Goal: Task Accomplishment & Management: Use online tool/utility

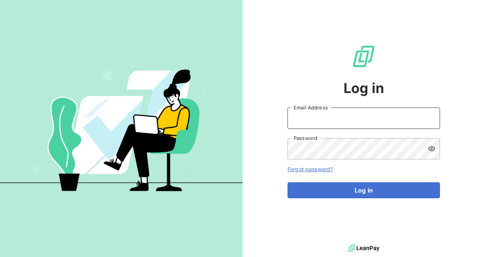
click at [338, 121] on input "Email Address" at bounding box center [364, 118] width 153 height 21
type input "[EMAIL_ADDRESS][DOMAIN_NAME]"
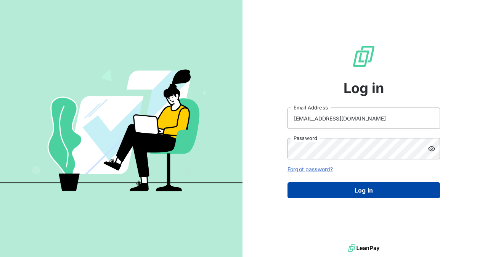
click at [332, 184] on button "Log in" at bounding box center [364, 190] width 153 height 16
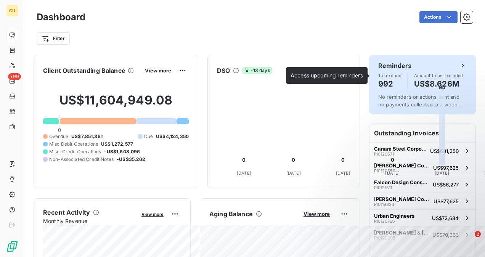
click at [382, 69] on h6 "Reminders" at bounding box center [394, 65] width 33 height 9
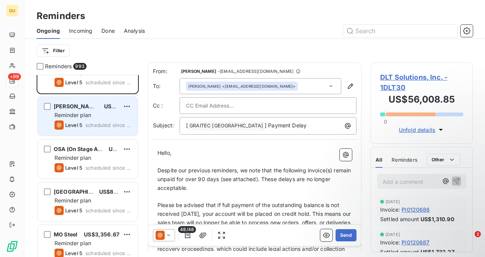
scroll to position [38, 0]
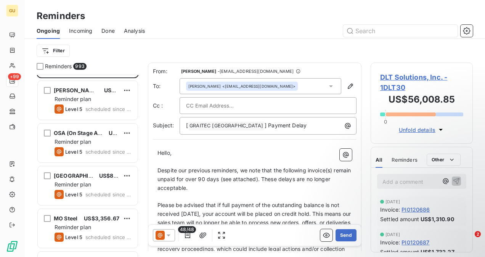
click at [69, 65] on span "Reminders" at bounding box center [58, 67] width 27 height 8
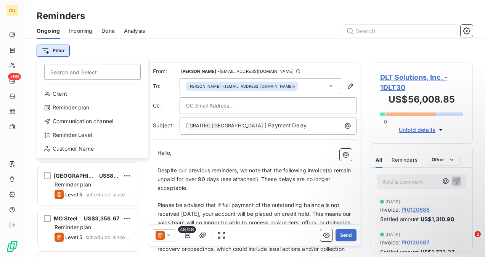
click at [65, 52] on html "GU +99 Reminders Ongoing Incoming Done Analysis Filter Search and Select Client…" at bounding box center [242, 128] width 485 height 257
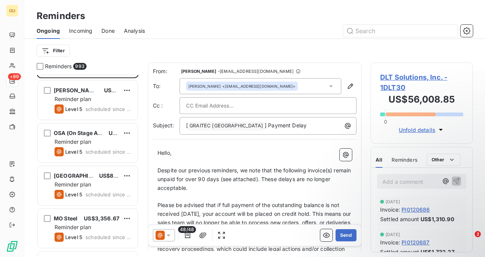
click at [182, 40] on html "GU +99 Reminders Ongoing Incoming Done Analysis Filter Reminders 993 DLT Soluti…" at bounding box center [242, 128] width 485 height 257
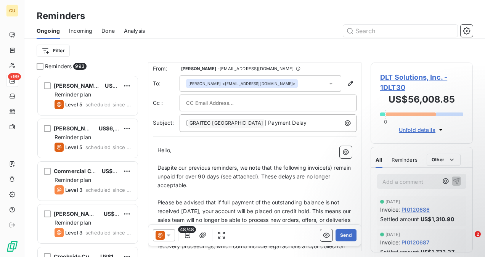
scroll to position [0, 0]
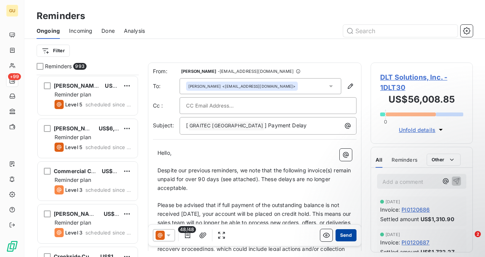
click at [337, 237] on button "Send" at bounding box center [346, 235] width 21 height 12
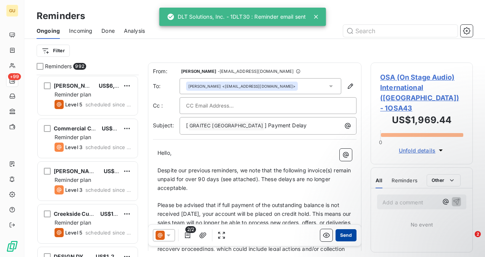
click at [336, 238] on button "Send" at bounding box center [346, 235] width 21 height 12
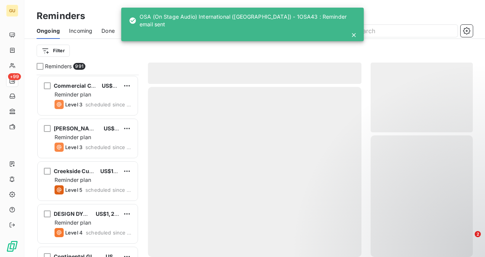
click at [338, 238] on div at bounding box center [255, 172] width 214 height 170
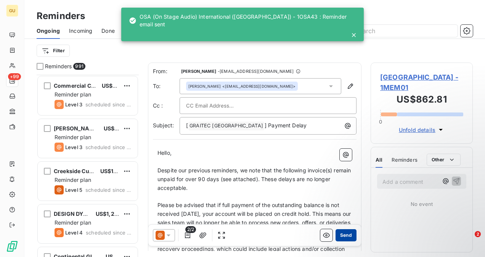
click at [340, 237] on button "Send" at bounding box center [346, 235] width 21 height 12
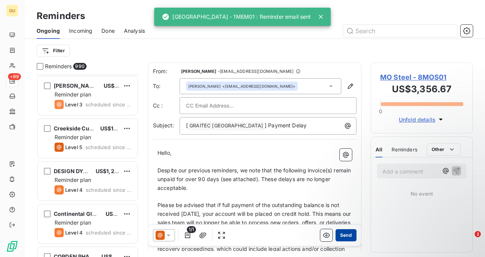
click at [341, 237] on button "Send" at bounding box center [346, 235] width 21 height 12
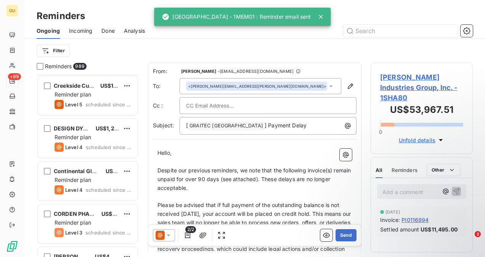
click at [341, 237] on button "Send" at bounding box center [346, 235] width 21 height 12
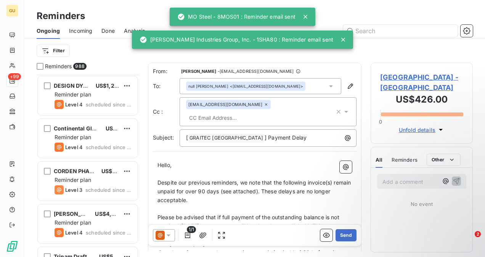
click at [342, 237] on button "Send" at bounding box center [346, 235] width 21 height 12
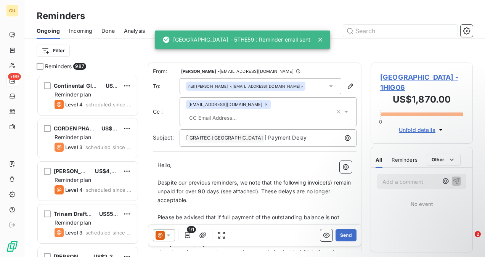
click at [342, 237] on button "Send" at bounding box center [346, 235] width 21 height 12
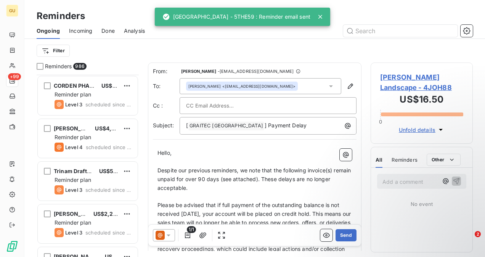
click at [341, 238] on button "Send" at bounding box center [346, 235] width 21 height 12
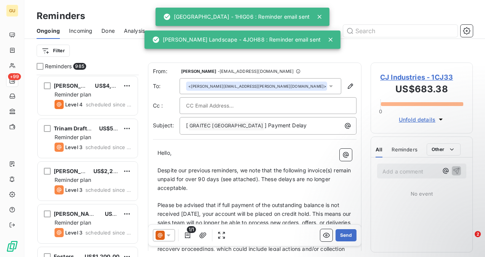
click at [341, 238] on button "Send" at bounding box center [346, 235] width 21 height 12
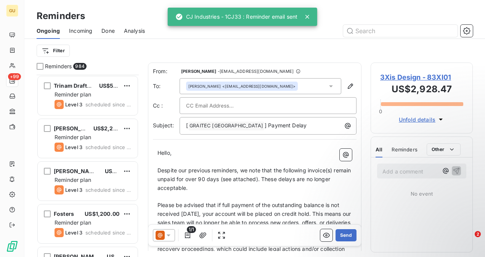
click at [341, 238] on button "Send" at bounding box center [346, 235] width 21 height 12
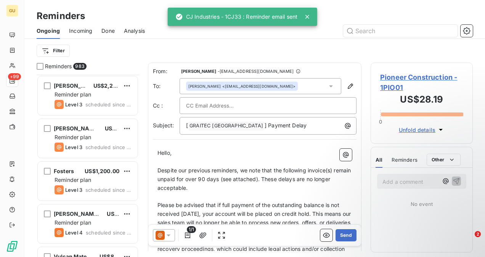
click at [341, 239] on button "Send" at bounding box center [346, 235] width 21 height 12
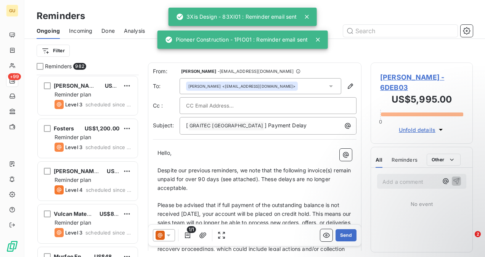
click at [341, 239] on button "Send" at bounding box center [346, 235] width 21 height 12
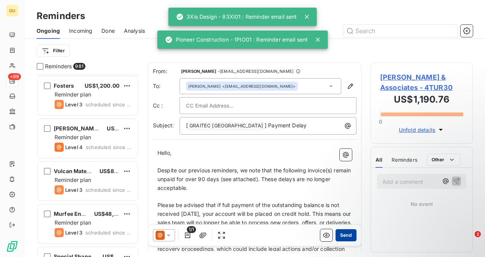
click at [341, 239] on button "Send" at bounding box center [346, 235] width 21 height 12
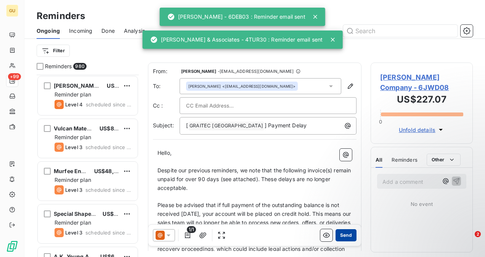
click at [342, 239] on button "Send" at bounding box center [346, 235] width 21 height 12
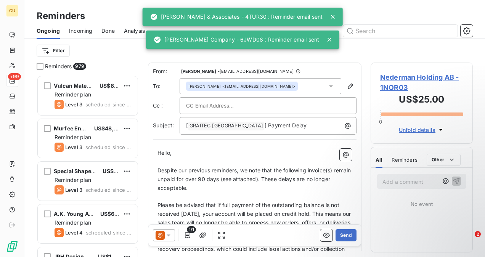
click at [341, 239] on button "Send" at bounding box center [346, 235] width 21 height 12
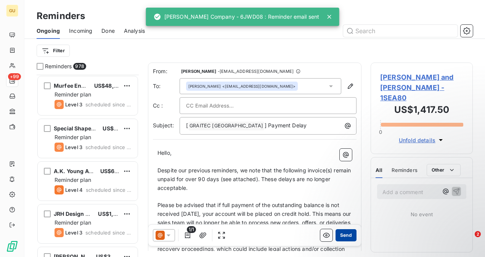
click at [341, 238] on button "Send" at bounding box center [346, 235] width 21 height 12
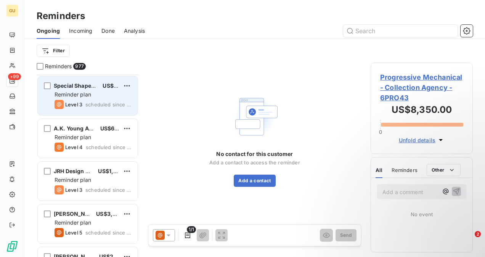
click at [74, 92] on span "Reminder plan" at bounding box center [73, 94] width 37 height 6
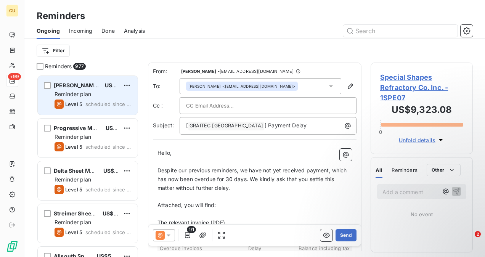
click at [98, 105] on span "scheduled since 806 days" at bounding box center [108, 104] width 46 height 6
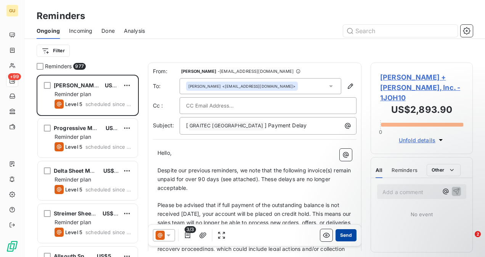
click at [336, 233] on button "Send" at bounding box center [346, 235] width 21 height 12
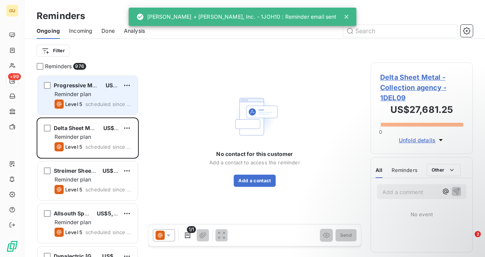
click at [98, 98] on div "Reminder plan" at bounding box center [93, 94] width 77 height 8
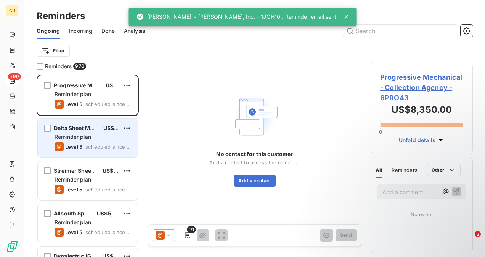
click at [93, 129] on span "Delta Sheet Metal - Collection agency" at bounding box center [103, 128] width 99 height 6
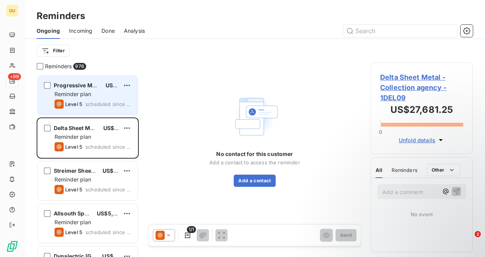
click at [100, 98] on div "Progressive Mechanical - Collection Agency US$8,350.00 Reminder plan Level 5 sc…" at bounding box center [88, 95] width 100 height 39
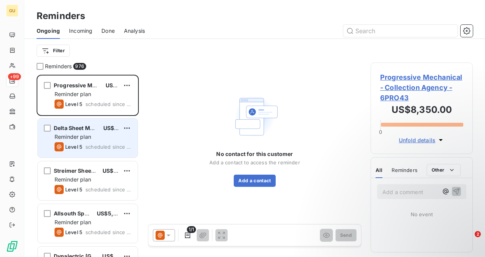
click at [102, 137] on div "Reminder plan" at bounding box center [93, 137] width 77 height 8
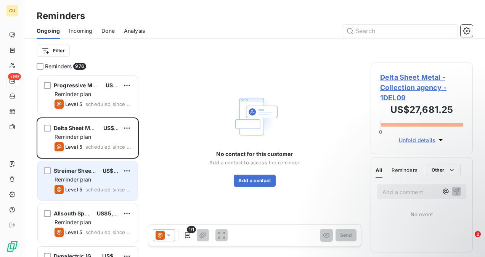
click at [100, 178] on div "Reminder plan" at bounding box center [93, 180] width 77 height 8
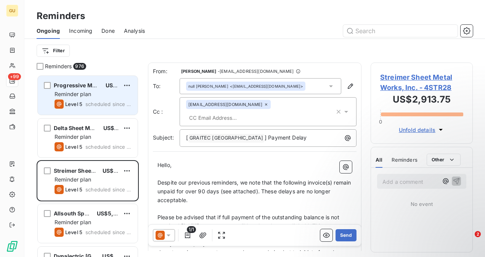
click at [103, 89] on div "Progressive Mechanical - Collection Agency US$8,350.00 Reminder plan Level 5 sc…" at bounding box center [88, 95] width 100 height 39
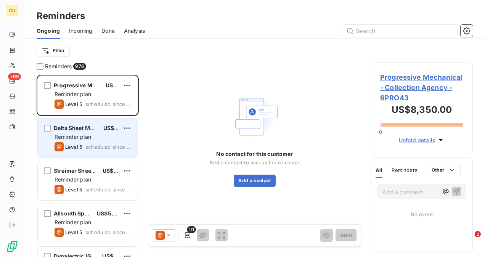
click at [101, 140] on div "Reminder plan" at bounding box center [93, 137] width 77 height 8
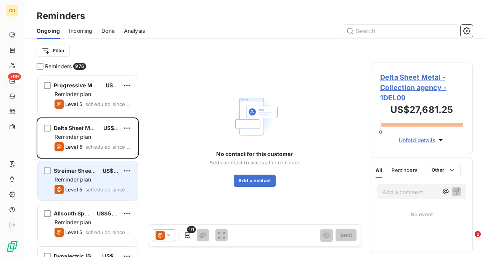
click at [97, 175] on div "Streimer Sheet Metal Works, Inc. US$2,913.75 Reminder plan Level 5 scheduled si…" at bounding box center [88, 180] width 100 height 39
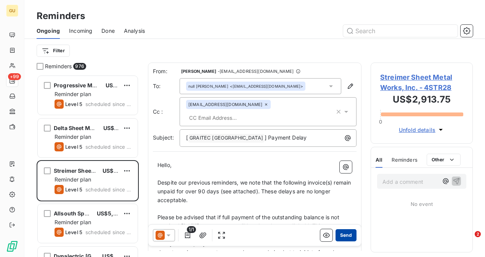
click at [341, 237] on button "Send" at bounding box center [346, 235] width 21 height 12
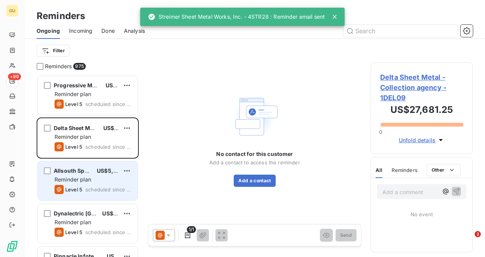
click at [96, 167] on div "Allsouth Sprinkler Co. US$5,040.00" at bounding box center [93, 170] width 77 height 7
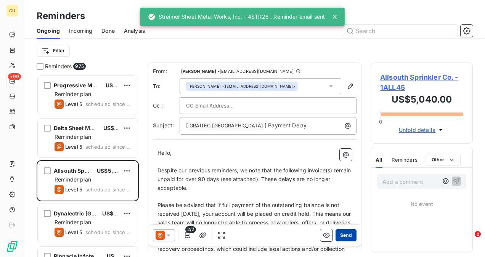
click at [338, 237] on button "Send" at bounding box center [346, 235] width 21 height 12
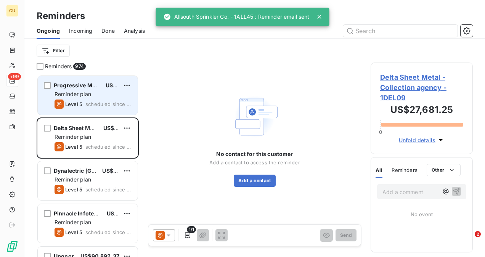
click at [101, 105] on span "scheduled since 805 days" at bounding box center [108, 104] width 46 height 6
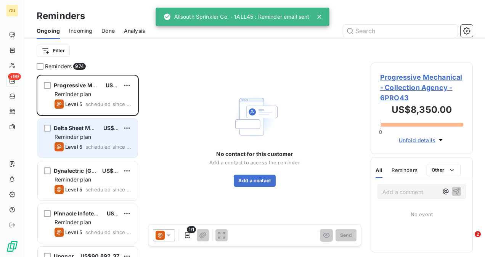
click at [100, 139] on div "Reminder plan" at bounding box center [93, 137] width 77 height 8
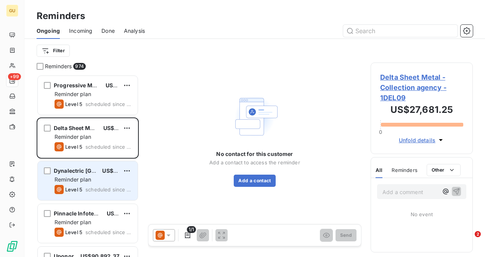
click at [101, 175] on div "Dynalectric [GEOGRAPHIC_DATA] US$2,496.67 Reminder plan Level 5 scheduled since…" at bounding box center [88, 180] width 100 height 39
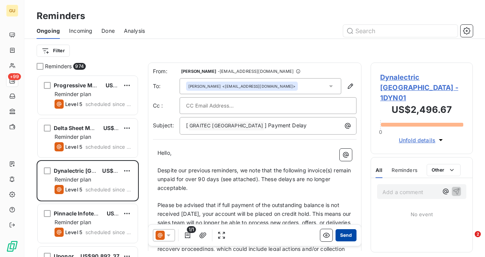
click at [340, 238] on button "Send" at bounding box center [346, 235] width 21 height 12
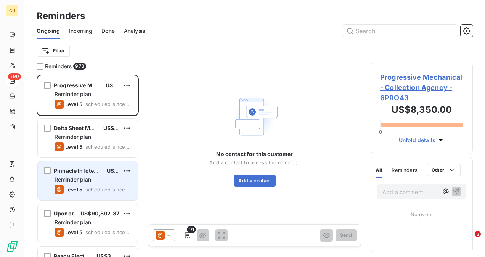
click at [101, 176] on div "Reminder plan" at bounding box center [93, 180] width 77 height 8
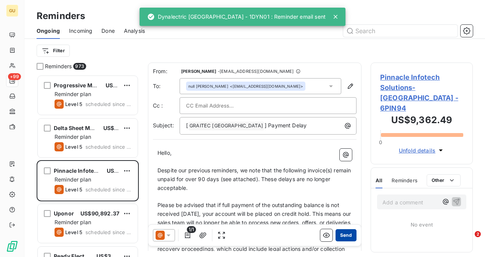
click at [338, 238] on button "Send" at bounding box center [346, 235] width 21 height 12
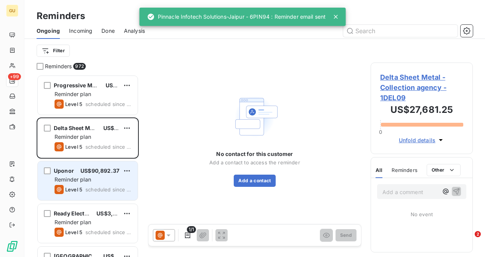
click at [92, 188] on span "scheduled since 791 days" at bounding box center [108, 190] width 46 height 6
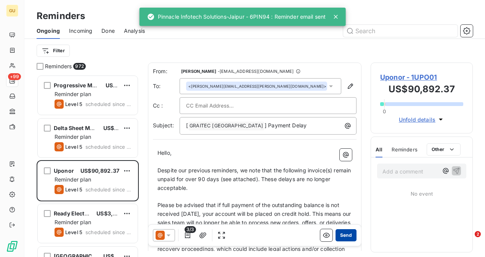
click at [340, 239] on button "Send" at bounding box center [346, 235] width 21 height 12
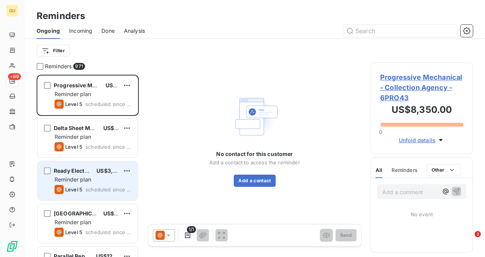
click at [118, 183] on div "Reminder plan" at bounding box center [93, 180] width 77 height 8
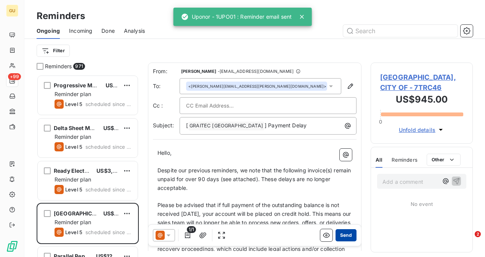
click at [340, 233] on button "Send" at bounding box center [346, 235] width 21 height 12
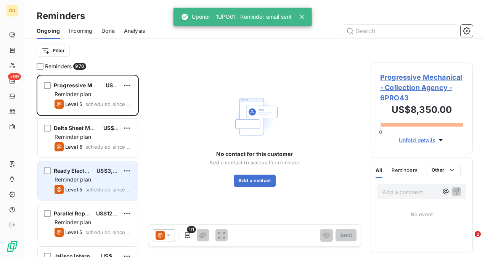
drag, startPoint x: 90, startPoint y: 186, endPoint x: 127, endPoint y: 194, distance: 37.9
click at [90, 185] on div "Level 5 scheduled since 791 days" at bounding box center [93, 189] width 77 height 9
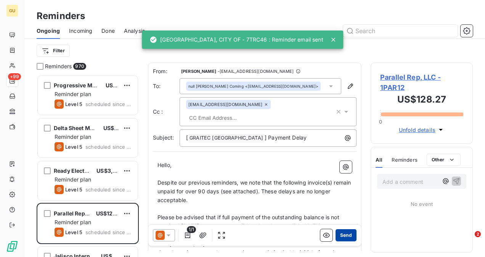
click at [339, 239] on button "Send" at bounding box center [346, 235] width 21 height 12
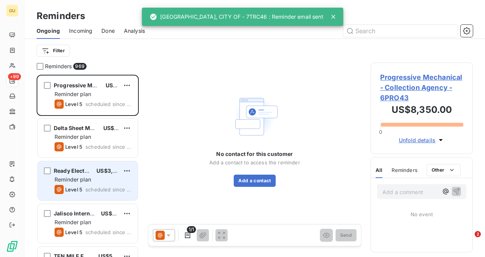
click at [105, 181] on div "Reminder plan" at bounding box center [93, 180] width 77 height 8
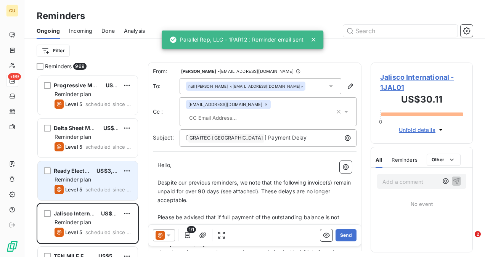
click at [102, 180] on div "Reminder plan" at bounding box center [93, 180] width 77 height 8
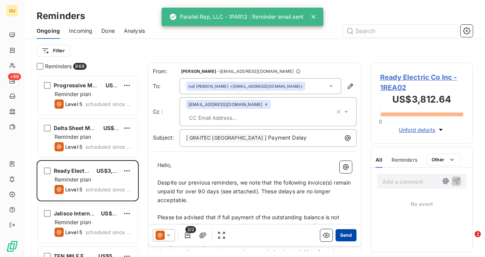
click at [339, 233] on button "Send" at bounding box center [346, 235] width 21 height 12
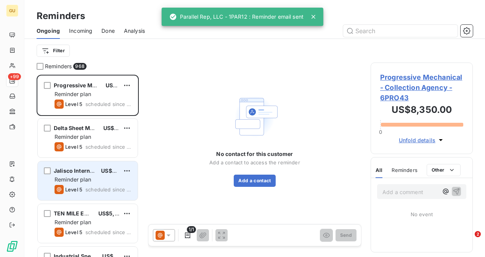
click at [121, 176] on div "Reminder plan" at bounding box center [93, 180] width 77 height 8
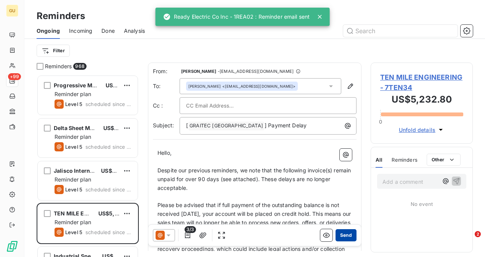
click at [340, 233] on button "Send" at bounding box center [346, 235] width 21 height 12
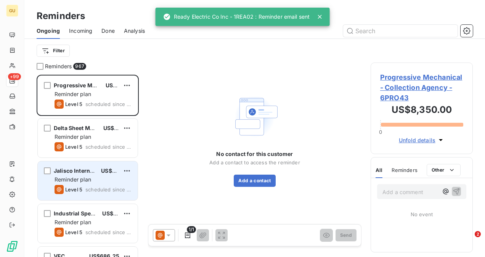
click at [109, 175] on div "Jalisco International US$30.11 Reminder plan Level 5 scheduled since 786 days" at bounding box center [88, 180] width 100 height 39
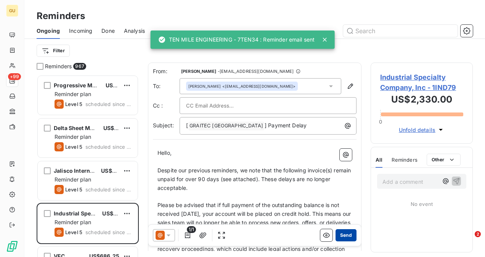
click at [339, 236] on button "Send" at bounding box center [346, 235] width 21 height 12
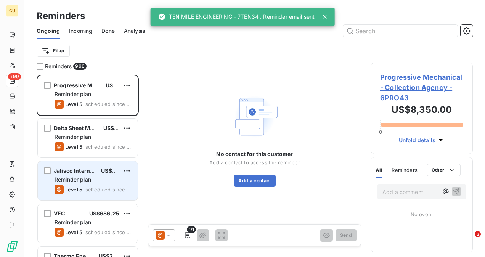
click at [94, 190] on span "scheduled since 786 days" at bounding box center [108, 190] width 46 height 6
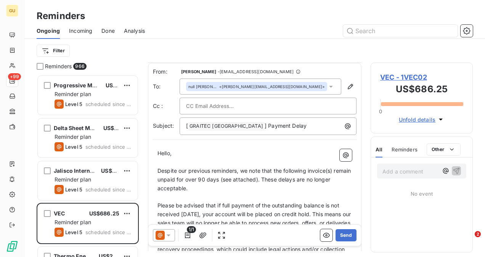
scroll to position [1, 0]
click at [341, 237] on button "Send" at bounding box center [346, 235] width 21 height 12
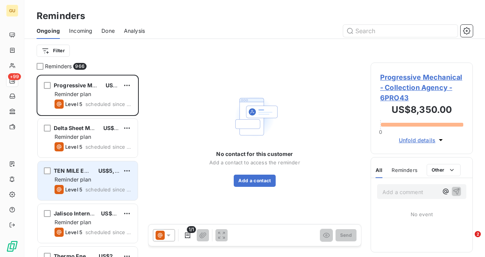
click at [108, 189] on span "scheduled since 786 days" at bounding box center [108, 190] width 46 height 6
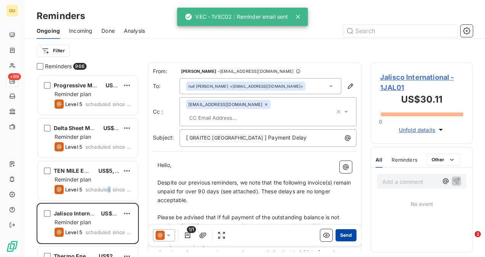
click at [343, 237] on button "Send" at bounding box center [346, 235] width 21 height 12
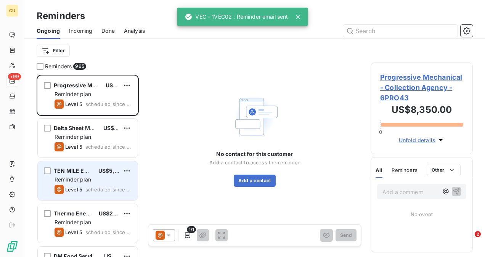
drag, startPoint x: 94, startPoint y: 185, endPoint x: 106, endPoint y: 190, distance: 13.3
click at [95, 185] on div "TEN MILE ENGINEERING US$5,232.80 Reminder plan Level 5 scheduled since 786 days" at bounding box center [88, 180] width 100 height 39
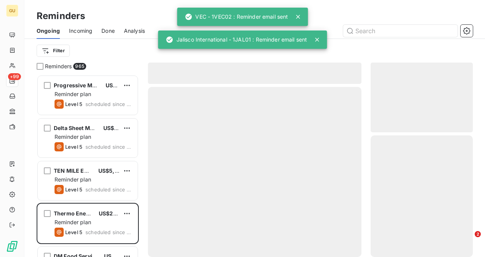
click at [344, 233] on div at bounding box center [255, 172] width 214 height 170
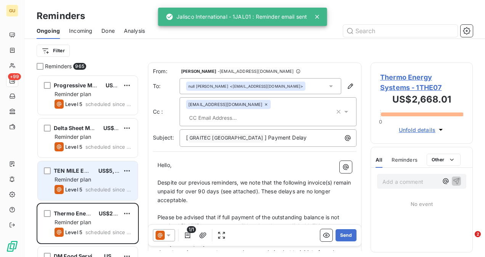
drag, startPoint x: 101, startPoint y: 179, endPoint x: 132, endPoint y: 191, distance: 32.6
click at [101, 179] on div "Reminder plan" at bounding box center [93, 180] width 77 height 8
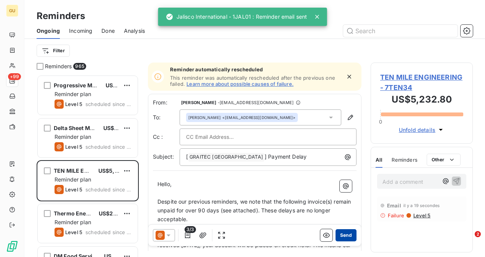
click at [341, 237] on button "Send" at bounding box center [346, 235] width 21 height 12
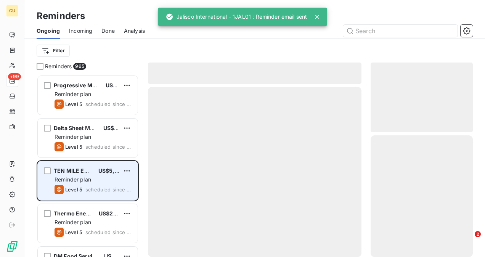
drag, startPoint x: 89, startPoint y: 188, endPoint x: 116, endPoint y: 196, distance: 28.1
click at [89, 188] on span "scheduled since 786 days" at bounding box center [108, 190] width 46 height 6
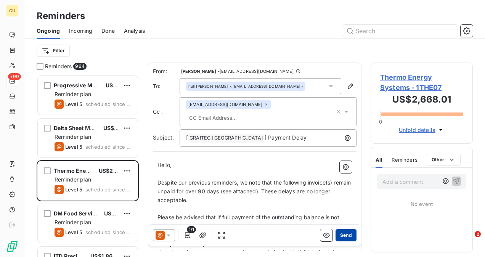
click at [341, 233] on button "Send" at bounding box center [346, 235] width 21 height 12
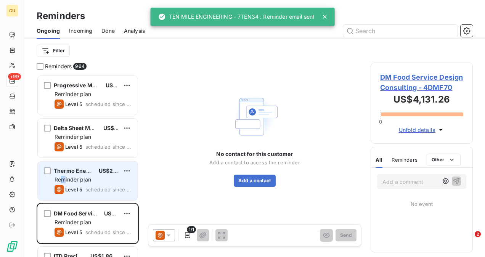
click at [63, 175] on div "Thermo Energy Systems US$2,668.01 Reminder plan Level 5 scheduled since 782 days" at bounding box center [88, 180] width 100 height 39
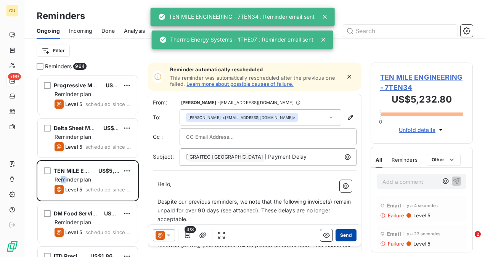
click at [338, 240] on button "Send" at bounding box center [346, 235] width 21 height 12
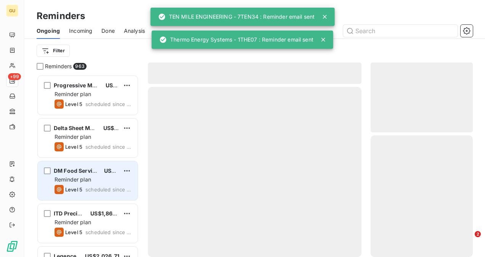
click at [102, 179] on div "Reminder plan" at bounding box center [93, 180] width 77 height 8
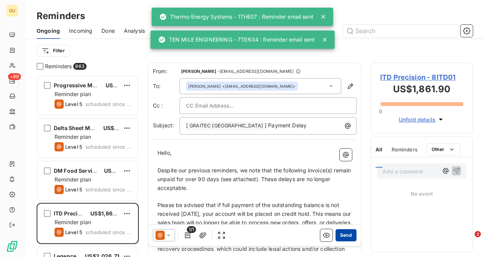
drag, startPoint x: 343, startPoint y: 239, endPoint x: 340, endPoint y: 241, distance: 4.3
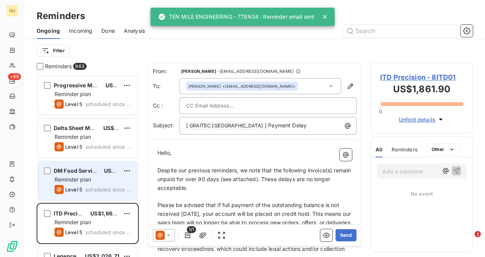
click at [105, 188] on span "scheduled since 779 days" at bounding box center [108, 190] width 46 height 6
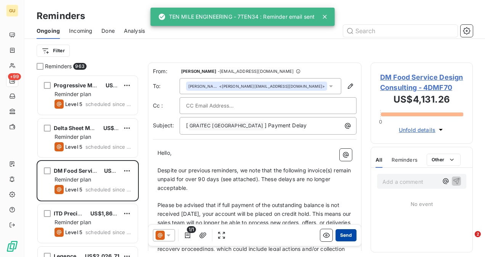
click at [336, 235] on button "Send" at bounding box center [346, 235] width 21 height 12
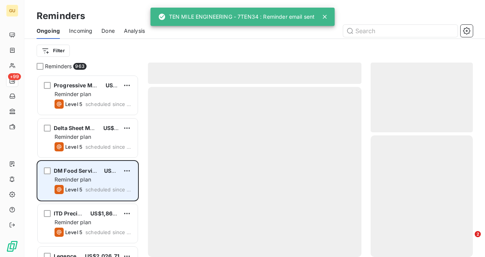
click at [101, 188] on span "scheduled since 779 days" at bounding box center [108, 190] width 46 height 6
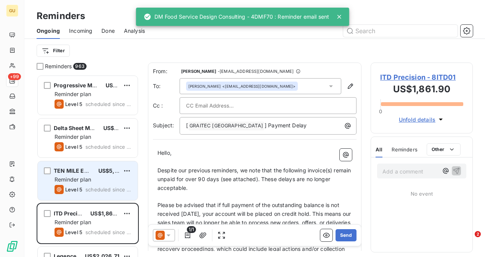
drag, startPoint x: 95, startPoint y: 191, endPoint x: 101, endPoint y: 198, distance: 9.2
click at [95, 192] on span "scheduled since 786 days" at bounding box center [108, 190] width 46 height 6
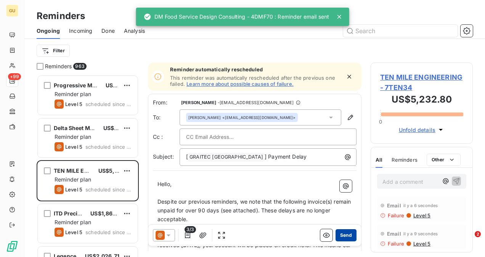
click at [342, 236] on button "Send" at bounding box center [346, 235] width 21 height 12
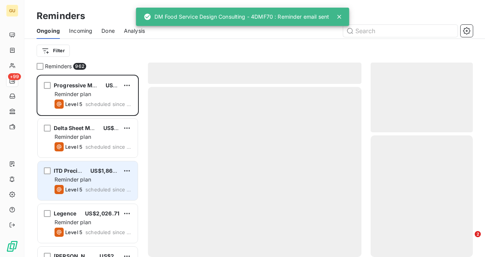
click at [116, 171] on span "US$1,861.90" at bounding box center [107, 170] width 34 height 6
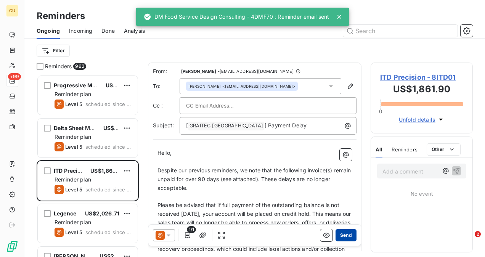
click at [337, 234] on button "Send" at bounding box center [346, 235] width 21 height 12
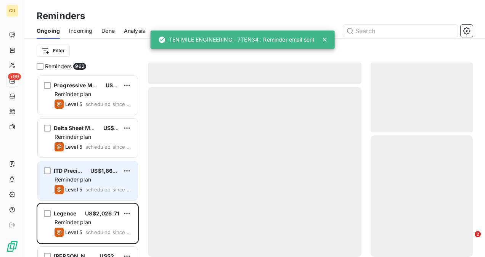
click at [107, 182] on div "Reminder plan" at bounding box center [93, 180] width 77 height 8
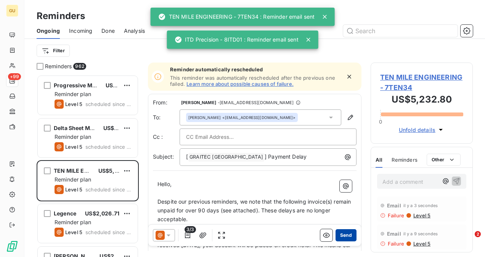
drag, startPoint x: 338, startPoint y: 237, endPoint x: 333, endPoint y: 237, distance: 4.6
click at [336, 237] on button "Send" at bounding box center [346, 235] width 21 height 12
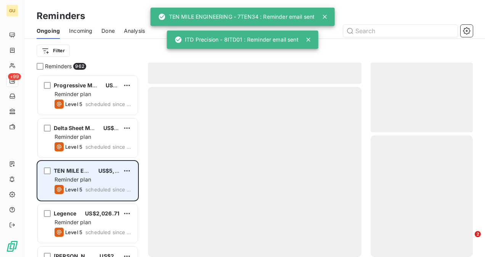
click at [93, 167] on div "TEN MILE ENGINEERING US$5,232.80" at bounding box center [93, 170] width 77 height 7
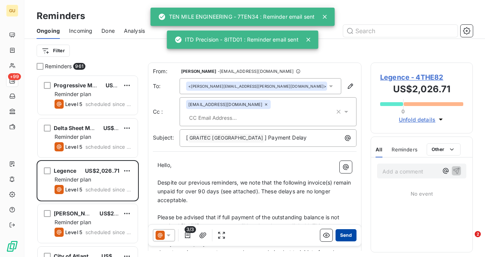
scroll to position [165, 0]
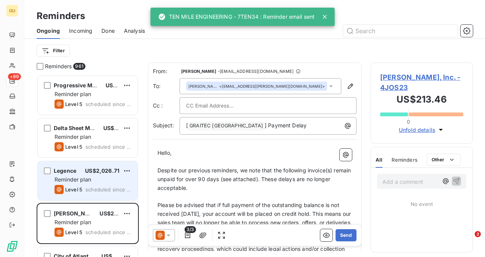
drag, startPoint x: 83, startPoint y: 173, endPoint x: 108, endPoint y: 192, distance: 31.7
click at [82, 173] on div "Legence US$2,026.71" at bounding box center [93, 170] width 77 height 7
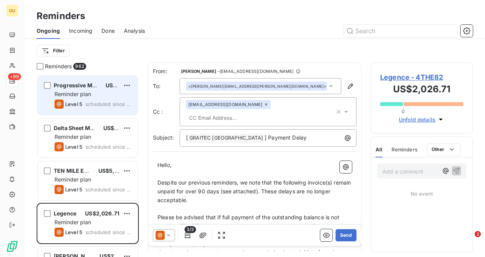
click at [109, 97] on div "Reminder plan" at bounding box center [93, 94] width 77 height 8
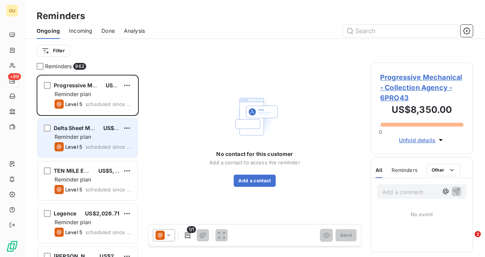
click at [111, 137] on div "Reminder plan" at bounding box center [93, 137] width 77 height 8
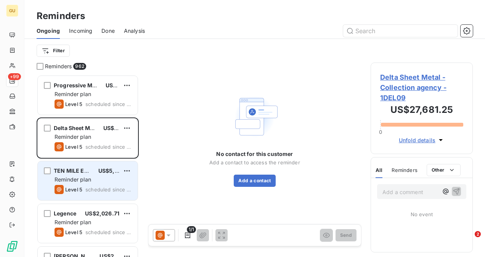
click at [98, 183] on div "TEN MILE ENGINEERING US$5,232.80 Reminder plan Level 5 scheduled since 786 days" at bounding box center [88, 180] width 100 height 39
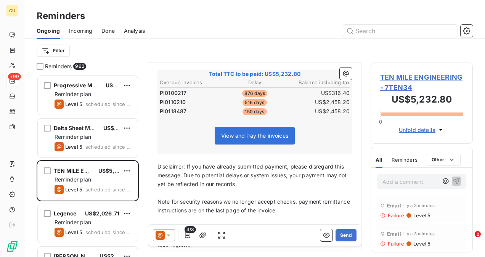
scroll to position [217, 0]
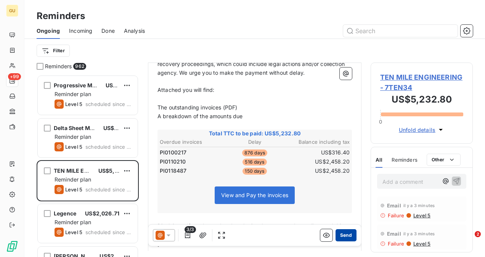
click at [346, 232] on button "Send" at bounding box center [346, 235] width 21 height 12
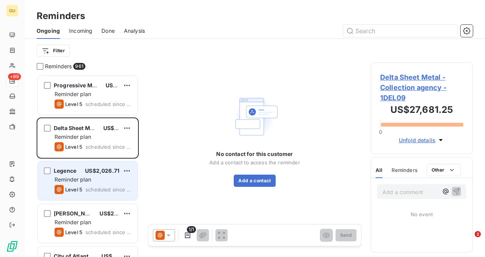
click at [86, 184] on div "Legence US$2,026.71 Reminder plan Level 5 scheduled since 764 days" at bounding box center [88, 180] width 100 height 39
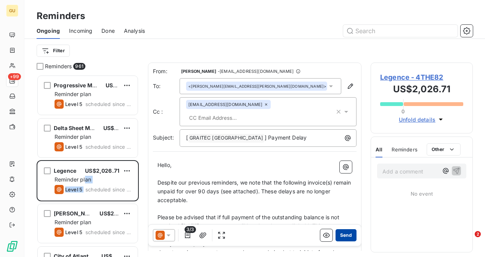
click at [339, 238] on button "Send" at bounding box center [346, 235] width 21 height 12
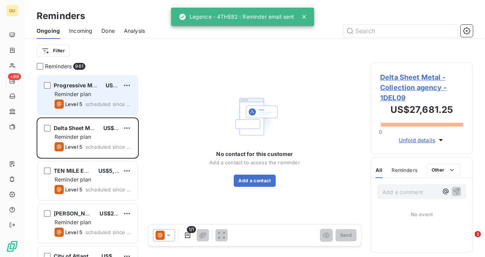
click at [103, 109] on div "Progressive Mechanical - Collection Agency US$8,350.00 Reminder plan Level 5 sc…" at bounding box center [88, 95] width 100 height 39
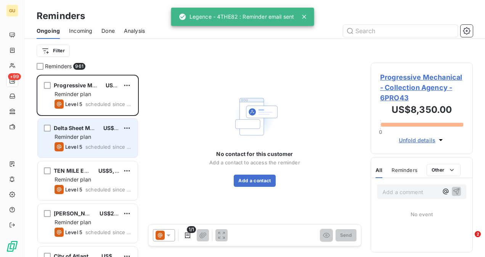
click at [103, 140] on div "Reminder plan" at bounding box center [93, 137] width 77 height 8
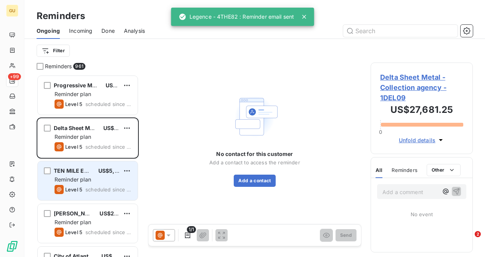
click at [110, 176] on div "Reminder plan" at bounding box center [93, 180] width 77 height 8
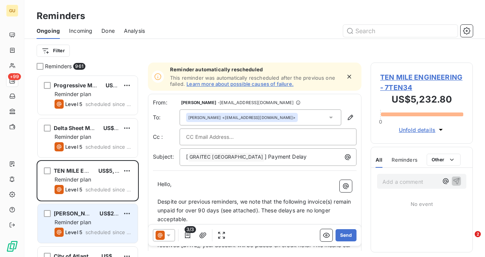
click at [114, 216] on span "US$213.46" at bounding box center [114, 213] width 29 height 6
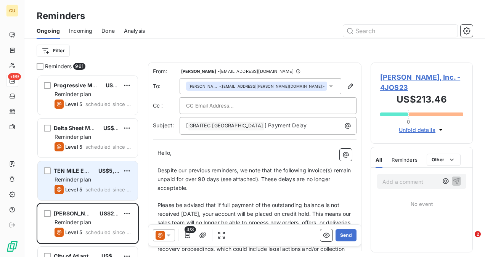
click at [96, 178] on div "Reminder plan" at bounding box center [93, 180] width 77 height 8
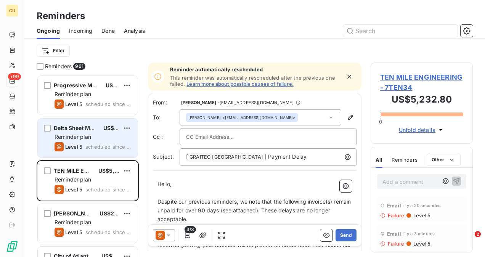
click at [95, 147] on span "scheduled since 799 days" at bounding box center [108, 147] width 46 height 6
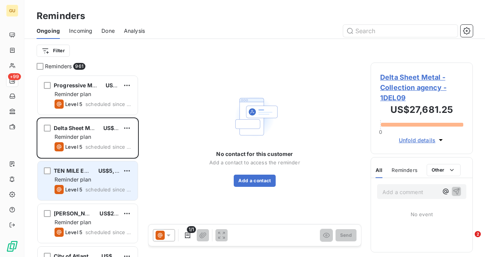
click at [93, 176] on div "Reminder plan" at bounding box center [93, 180] width 77 height 8
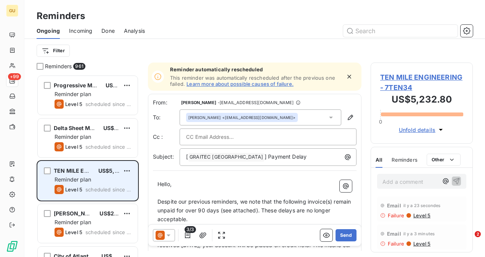
click at [100, 179] on div "Reminder plan" at bounding box center [93, 180] width 77 height 8
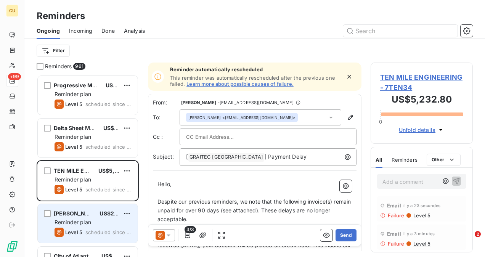
click at [93, 226] on div "Reminder plan" at bounding box center [93, 223] width 77 height 8
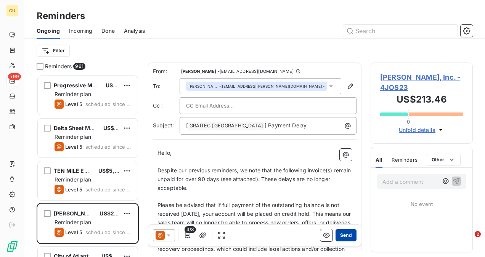
drag, startPoint x: 346, startPoint y: 234, endPoint x: 350, endPoint y: 237, distance: 4.1
click at [349, 235] on button "Send" at bounding box center [346, 235] width 21 height 12
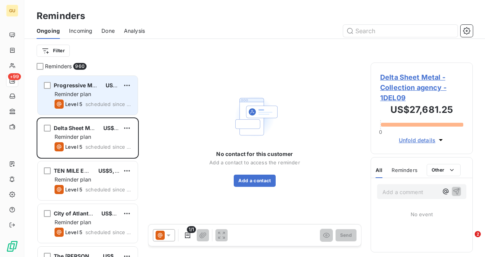
drag, startPoint x: 93, startPoint y: 92, endPoint x: 97, endPoint y: 102, distance: 10.4
click at [93, 92] on div "Reminder plan" at bounding box center [93, 94] width 77 height 8
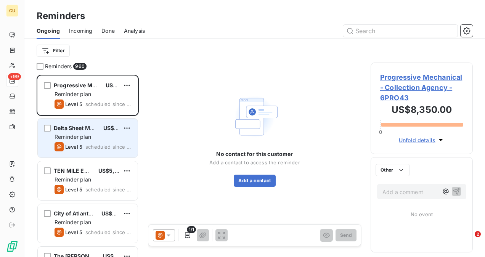
click at [98, 136] on div "Reminder plan" at bounding box center [93, 137] width 77 height 8
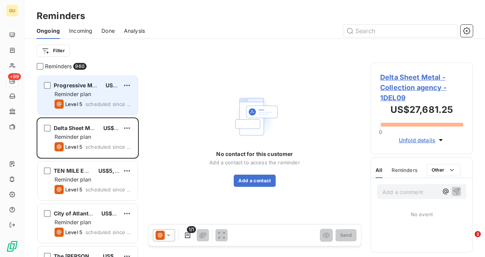
click at [103, 93] on div "Reminder plan" at bounding box center [93, 94] width 77 height 8
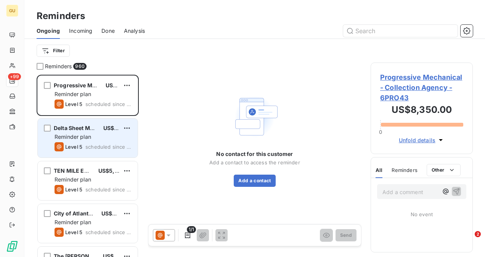
click at [95, 124] on div "Delta Sheet Metal - Collection agency US$27,681.25 Reminder plan Level 5 schedu…" at bounding box center [88, 138] width 100 height 39
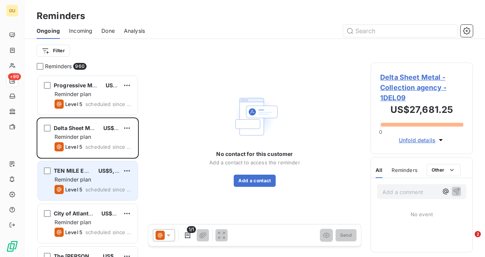
click at [87, 185] on div "TEN MILE ENGINEERING US$5,232.80 Reminder plan Level 5 scheduled since 786 days" at bounding box center [88, 180] width 100 height 39
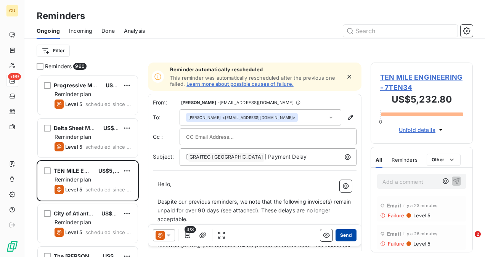
click at [340, 238] on button "Send" at bounding box center [346, 235] width 21 height 12
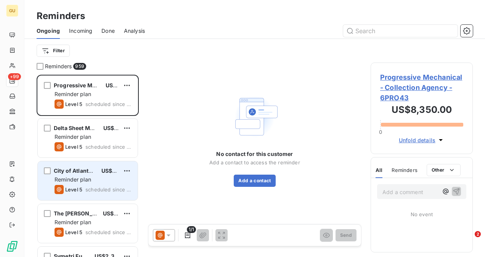
click at [103, 186] on div "Level 5 scheduled since 761 days" at bounding box center [93, 189] width 77 height 9
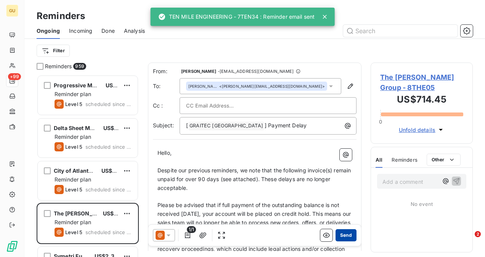
click at [341, 237] on button "Send" at bounding box center [346, 235] width 21 height 12
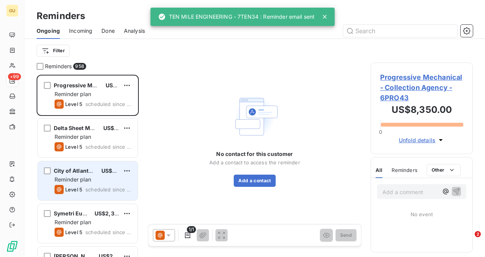
click at [104, 182] on div "Reminder plan" at bounding box center [93, 180] width 77 height 8
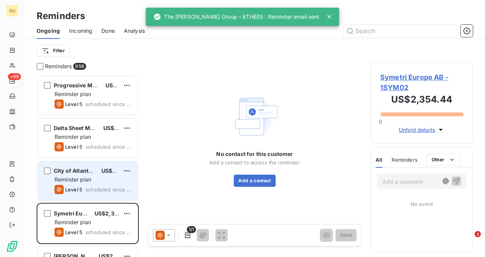
click at [85, 173] on span "City of Atlanta -Watershed Mgt" at bounding box center [95, 170] width 83 height 6
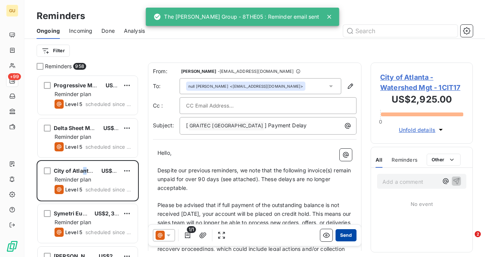
click at [341, 232] on button "Send" at bounding box center [346, 235] width 21 height 12
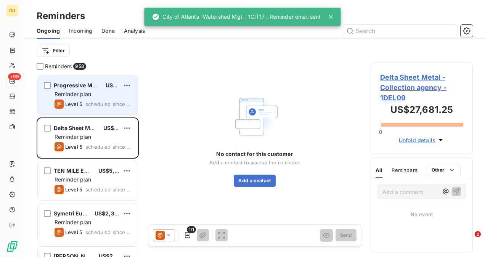
click at [106, 103] on span "scheduled since 805 days" at bounding box center [108, 104] width 46 height 6
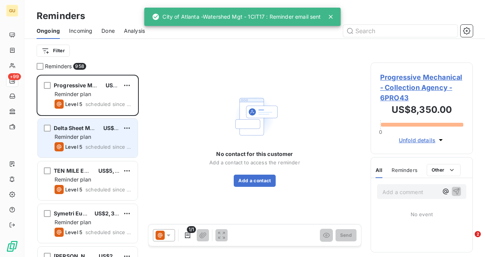
drag, startPoint x: 108, startPoint y: 129, endPoint x: 111, endPoint y: 141, distance: 11.7
click at [109, 130] on span "US$27,681.25" at bounding box center [121, 128] width 37 height 6
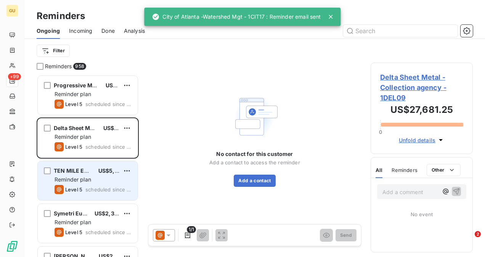
click at [112, 171] on span "US$5,232.80" at bounding box center [116, 170] width 36 height 6
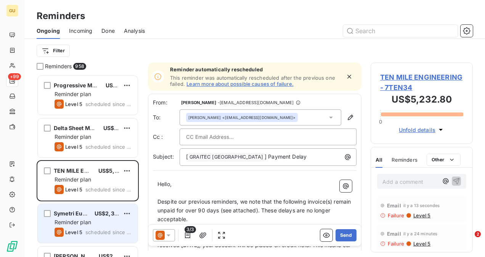
click at [85, 224] on span "Reminder plan" at bounding box center [73, 222] width 37 height 6
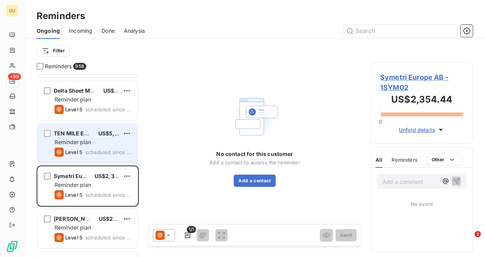
scroll to position [38, 0]
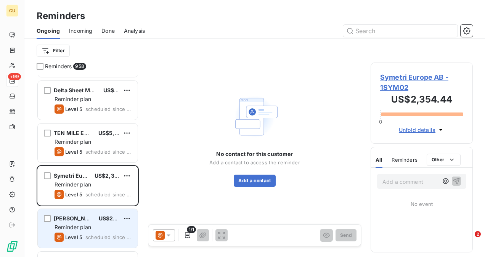
click at [93, 230] on div "Reminder plan" at bounding box center [93, 228] width 77 height 8
